Goal: Information Seeking & Learning: Check status

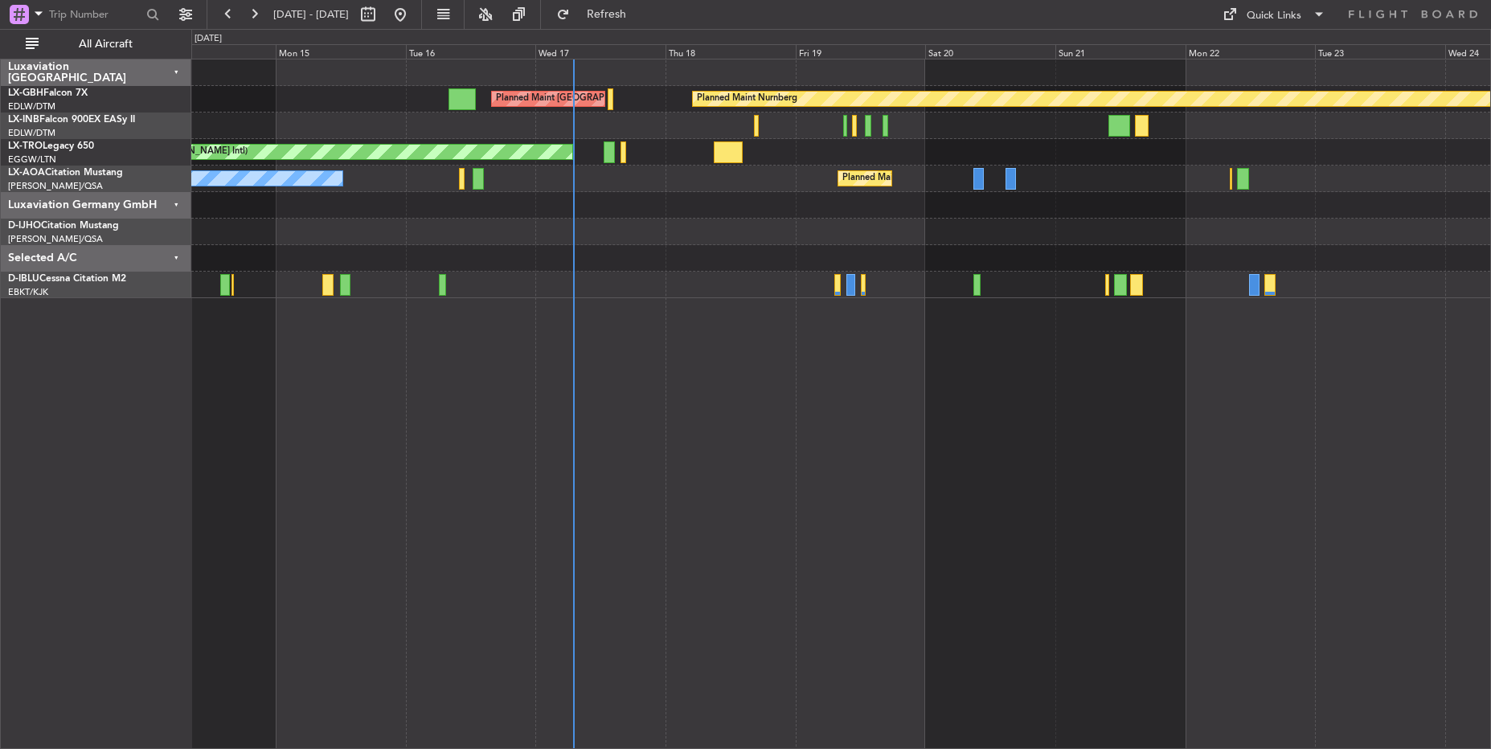
click at [1127, 519] on div "Planned Maint Nurnberg Planned Maint Paris (Le Bourget) Planned Maint London (F…" at bounding box center [840, 404] width 1299 height 690
click at [1123, 490] on div "Planned Maint Nurnberg Planned Maint Paris (Le Bourget) Planned Maint London (F…" at bounding box center [840, 404] width 1299 height 690
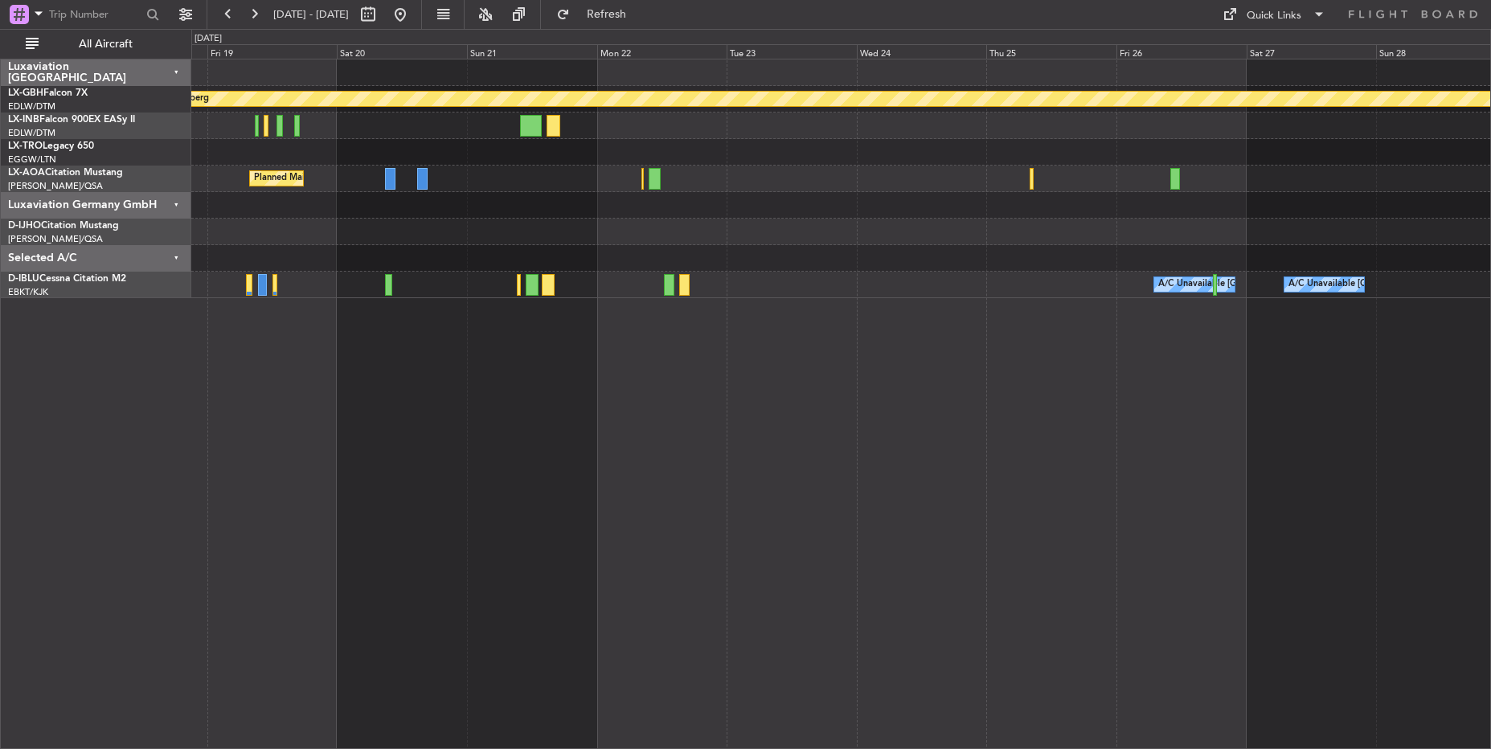
click at [694, 335] on div "Planned Maint Nurnberg Planned Maint Paris (Le Bourget) Unplanned Maint Athens …" at bounding box center [840, 404] width 1299 height 690
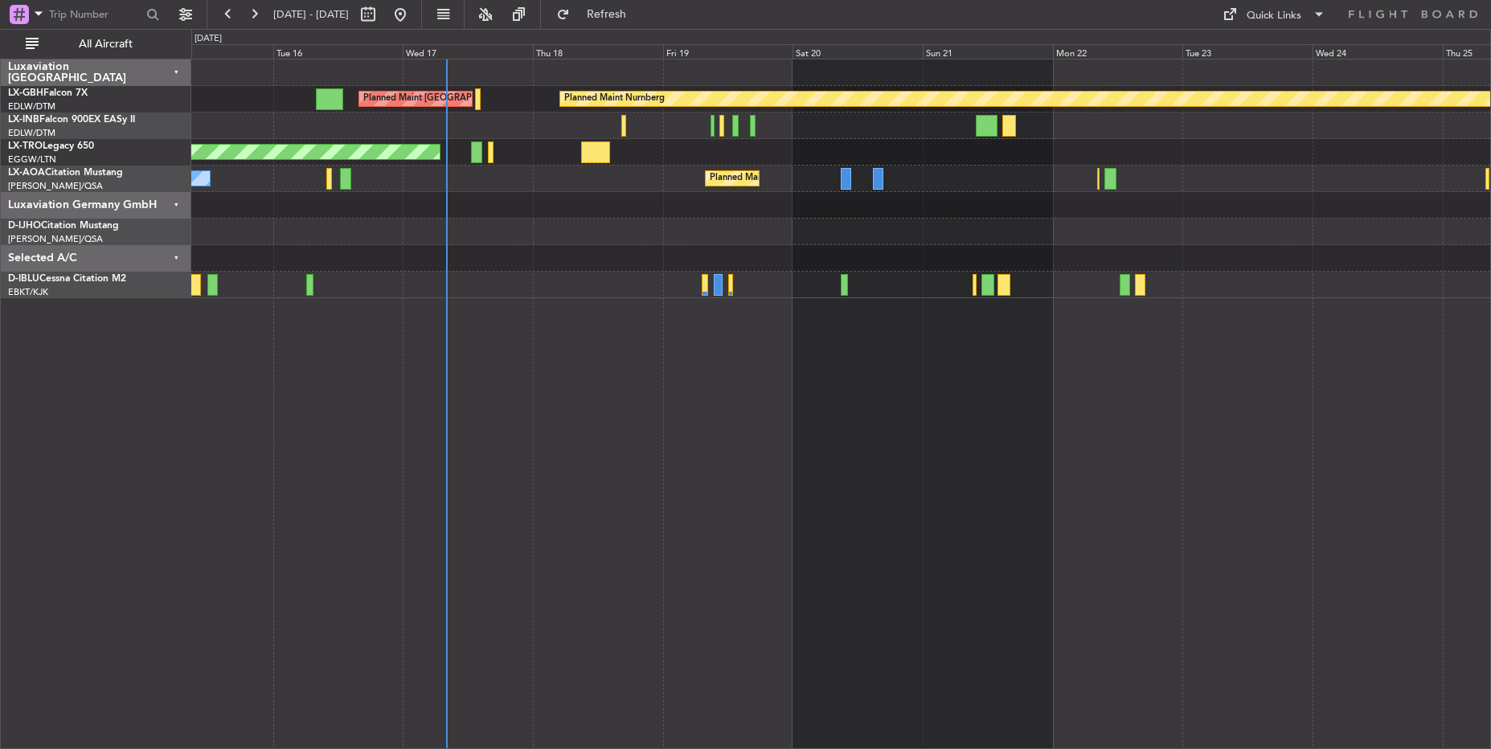
click at [836, 219] on div at bounding box center [840, 232] width 1299 height 27
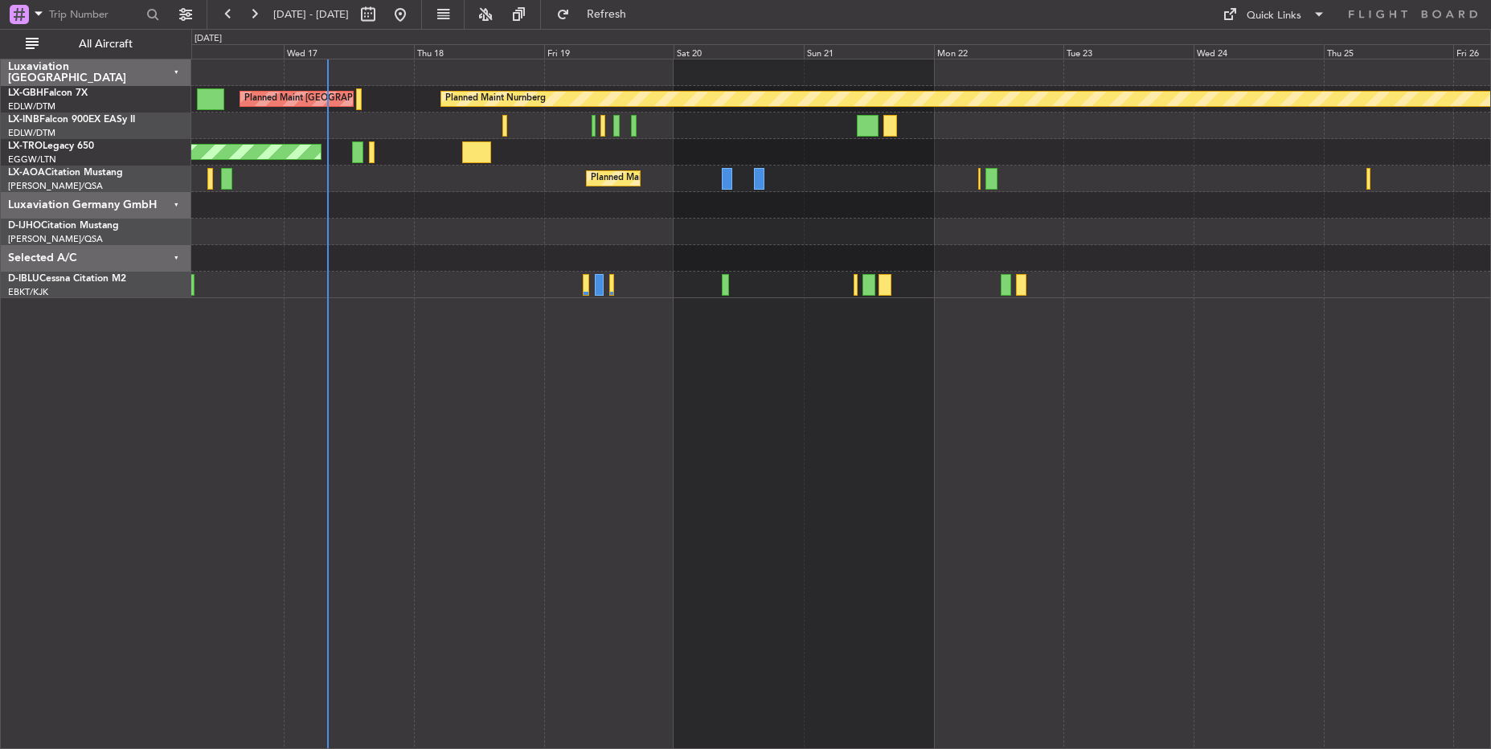
click at [1182, 234] on div "Planned Maint Nurnberg Planned Maint Paris (Le Bourget) Planned Maint London (F…" at bounding box center [840, 178] width 1299 height 239
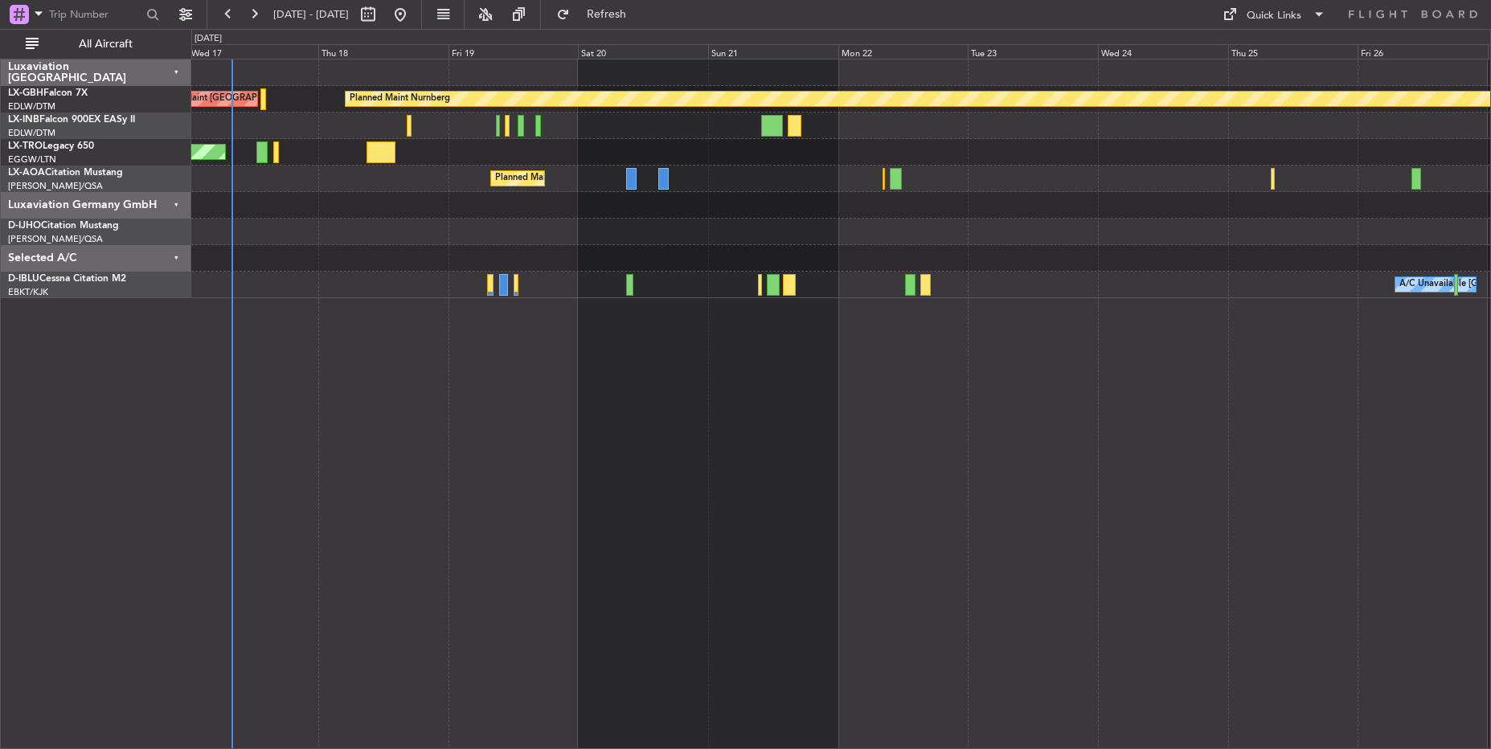
click at [1182, 234] on div at bounding box center [840, 232] width 1299 height 27
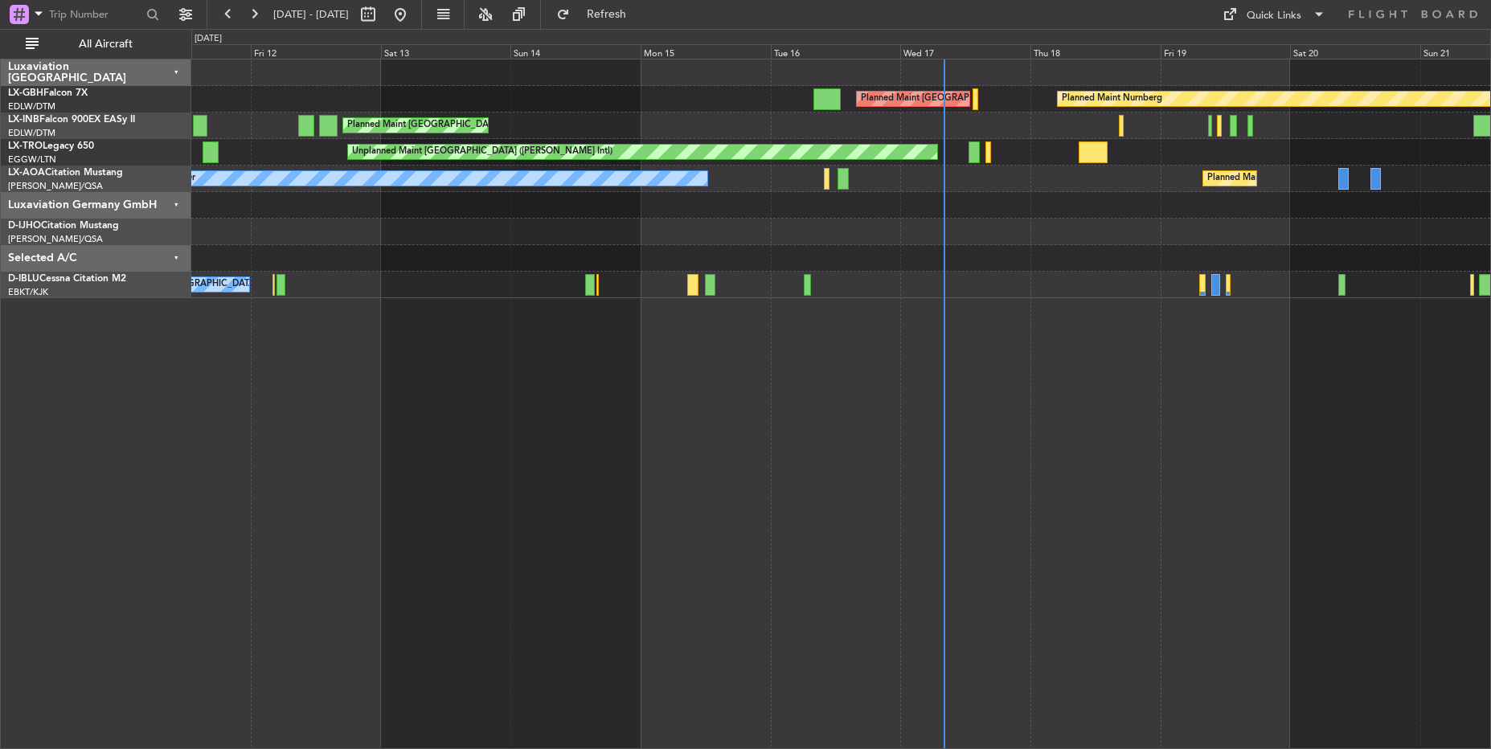
click at [1063, 290] on div "Planned Maint Nurnberg Planned Maint Paris (Le Bourget) Planned Maint London (F…" at bounding box center [840, 178] width 1299 height 239
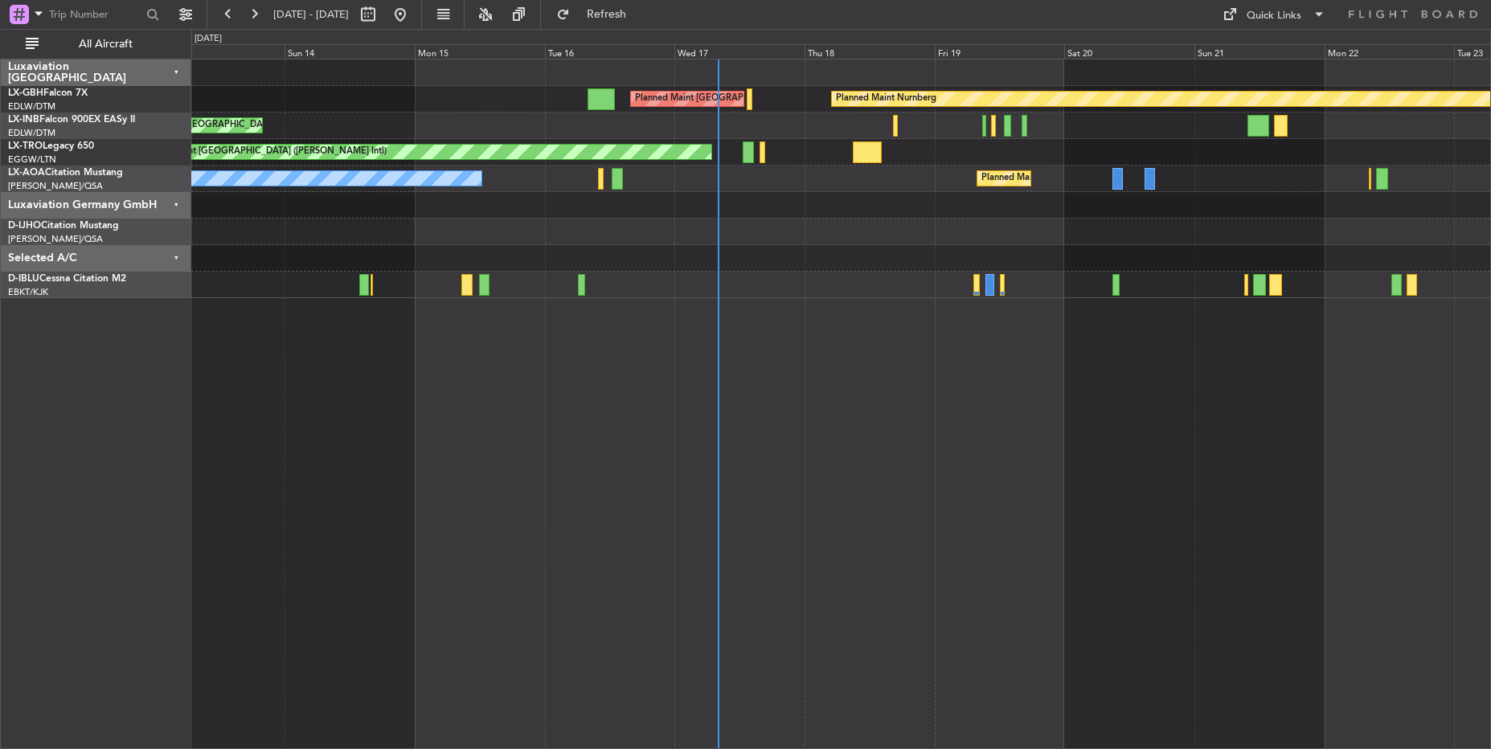
click at [857, 356] on div "Planned Maint Nurnberg Planned Maint Paris (Le Bourget) Planned Maint London (F…" at bounding box center [840, 404] width 1299 height 690
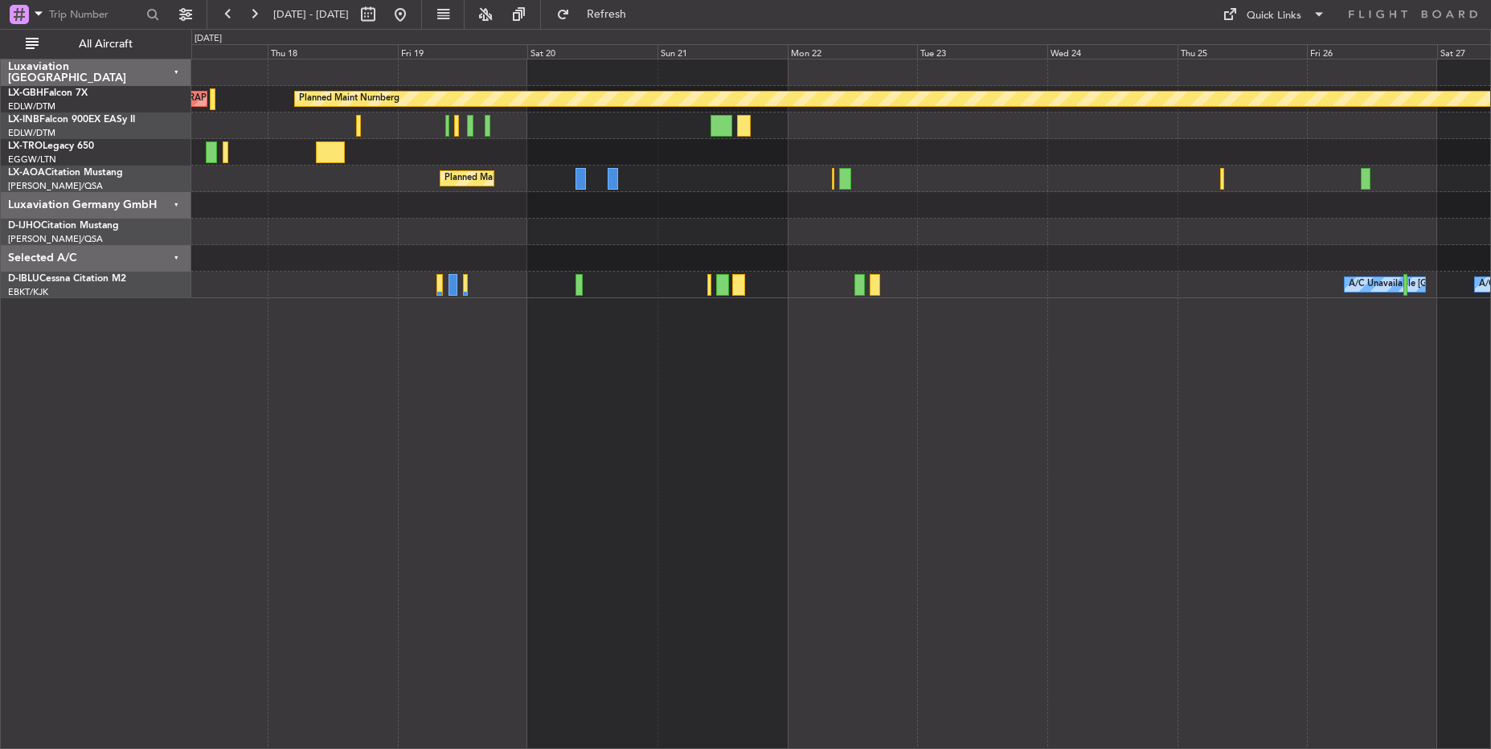
click at [817, 284] on div "Planned Maint Nurnberg Planned Maint Paris (Le Bourget) Unplanned Maint Athens …" at bounding box center [840, 178] width 1299 height 239
click at [829, 290] on div "A/C Unavailable Brussels (Brussels National) A/C Unavailable Kortrijk-Wevelgem" at bounding box center [840, 285] width 1299 height 27
